Goal: Task Accomplishment & Management: Manage account settings

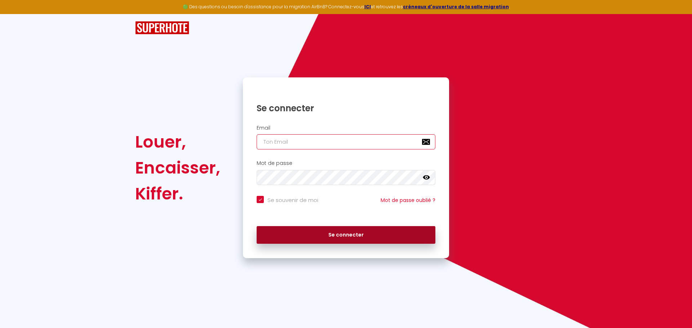
type input "[PERSON_NAME][EMAIL_ADDRESS][DOMAIN_NAME]"
click at [326, 235] on button "Se connecter" at bounding box center [346, 235] width 179 height 18
checkbox input "true"
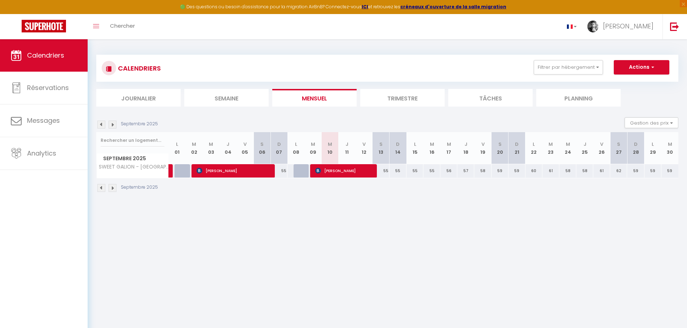
click at [99, 125] on img at bounding box center [101, 125] width 8 height 8
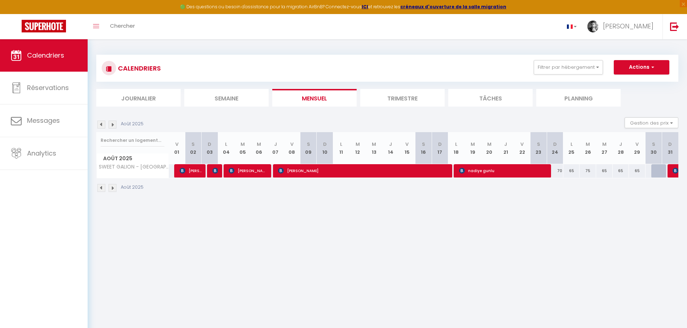
click at [114, 124] on img at bounding box center [112, 125] width 8 height 8
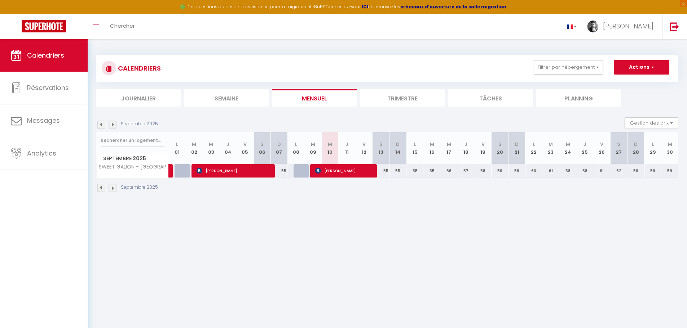
click at [101, 125] on img at bounding box center [101, 125] width 8 height 8
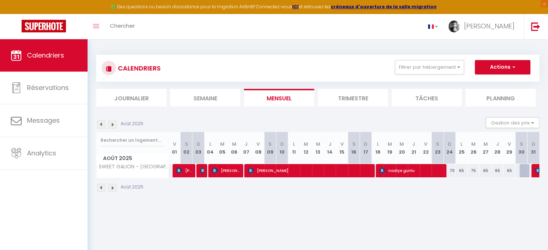
click at [102, 124] on img at bounding box center [101, 125] width 8 height 8
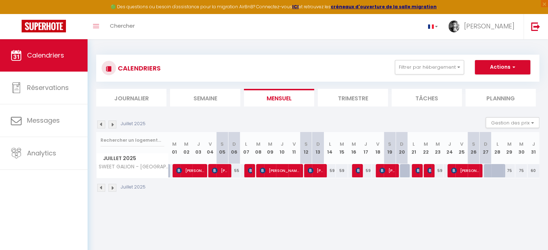
click at [114, 125] on img at bounding box center [112, 125] width 8 height 8
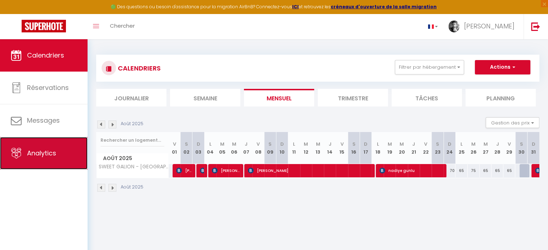
click at [66, 155] on link "Analytics" at bounding box center [44, 153] width 88 height 32
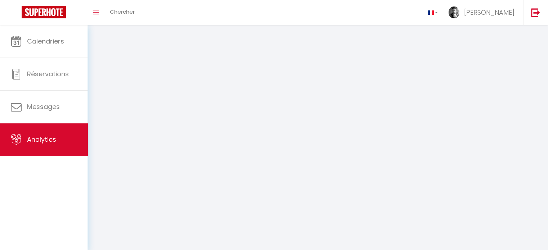
select select "2025"
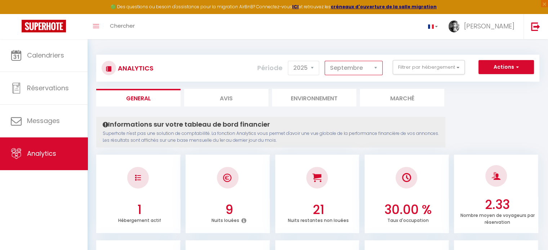
click at [347, 68] on select "[PERSON_NAME] Mars Avril Mai Juin Juillet Août Septembre Octobre Novembre Décem…" at bounding box center [354, 68] width 58 height 14
select select "8"
click at [325, 61] on select "[PERSON_NAME] Mars Avril Mai Juin Juillet Août Septembre Octobre Novembre Décem…" at bounding box center [354, 68] width 58 height 14
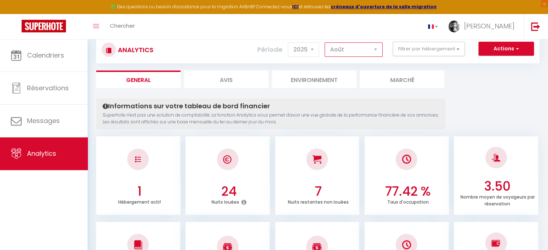
scroll to position [36, 0]
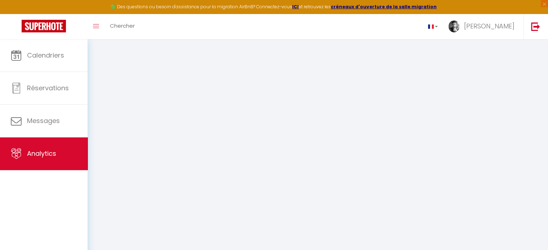
select select "2025"
select select "9"
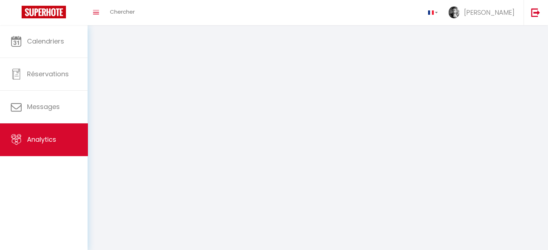
select select "2025"
select select "9"
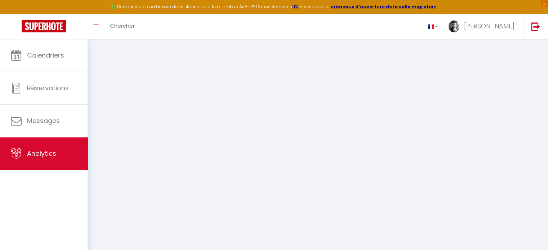
select select "2025"
select select "9"
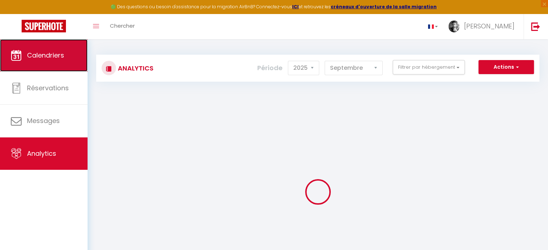
click at [50, 58] on span "Calendriers" at bounding box center [45, 55] width 37 height 9
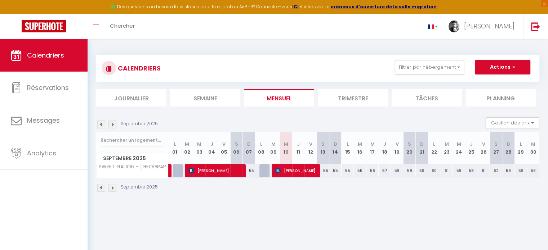
click at [102, 189] on img at bounding box center [101, 188] width 8 height 8
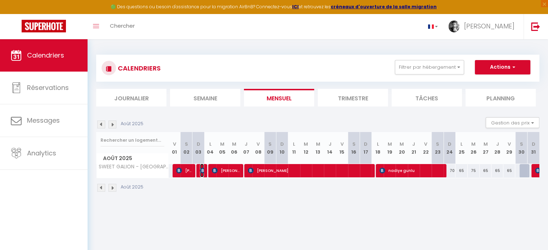
click at [202, 173] on img at bounding box center [203, 171] width 6 height 6
select select "OK"
select select "0"
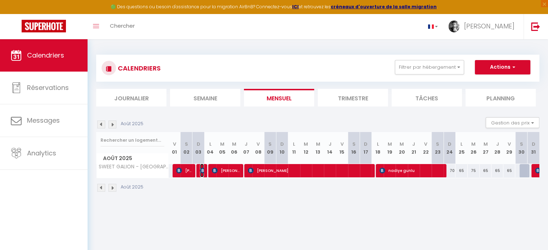
select select "1"
select select
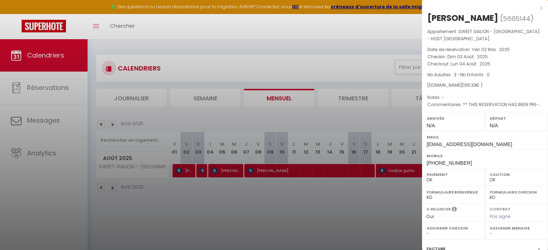
click at [227, 174] on div at bounding box center [274, 125] width 548 height 250
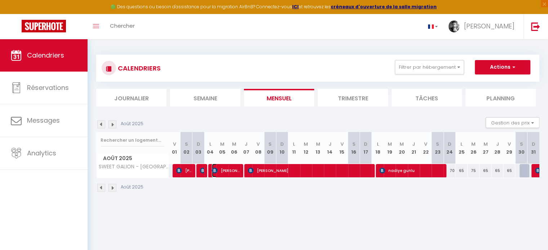
click at [233, 173] on span "[PERSON_NAME]" at bounding box center [226, 171] width 28 height 14
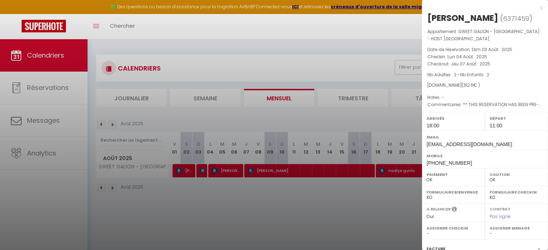
click at [278, 173] on div at bounding box center [274, 125] width 548 height 250
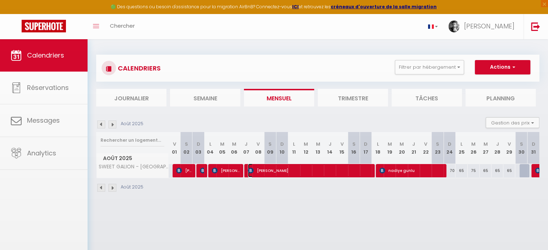
click at [286, 171] on span "[PERSON_NAME]" at bounding box center [309, 171] width 123 height 14
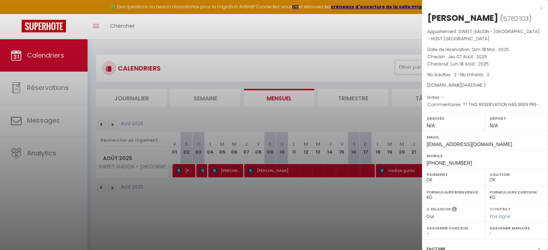
click at [404, 172] on div at bounding box center [274, 125] width 548 height 250
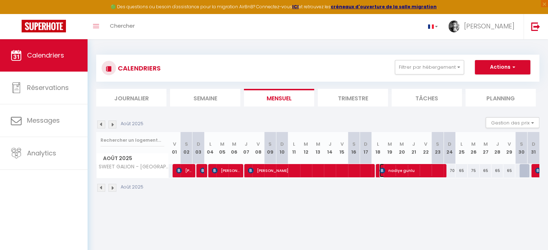
click at [410, 171] on span "nadiye gunlu" at bounding box center [411, 171] width 63 height 14
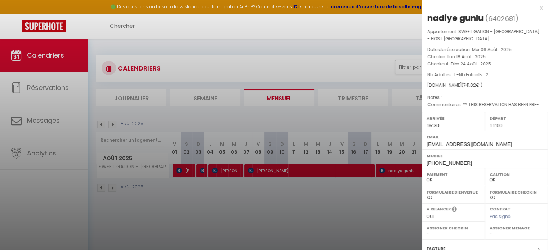
click at [402, 188] on div at bounding box center [274, 125] width 548 height 250
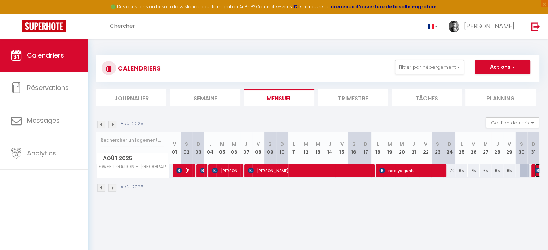
click at [535, 173] on img at bounding box center [538, 171] width 6 height 6
select select "0"
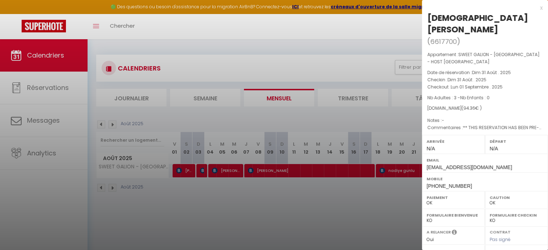
click at [365, 66] on div at bounding box center [274, 125] width 548 height 250
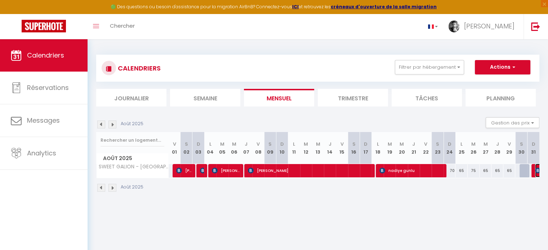
click at [535, 171] on img at bounding box center [538, 171] width 6 height 6
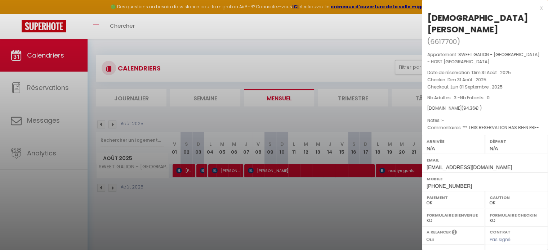
click at [293, 191] on div at bounding box center [274, 125] width 548 height 250
